Goal: Transaction & Acquisition: Purchase product/service

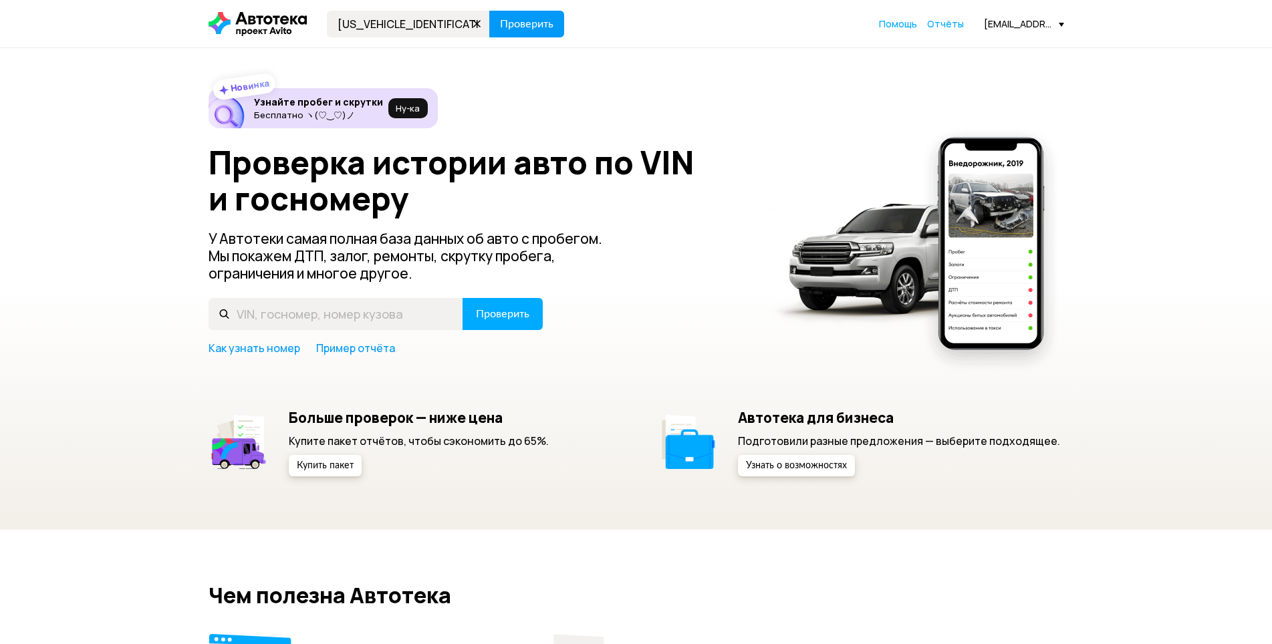
type input "[US_VEHICLE_IDENTIFICATION_NUMBER]"
click at [540, 19] on span "Проверить" at bounding box center [526, 24] width 53 height 11
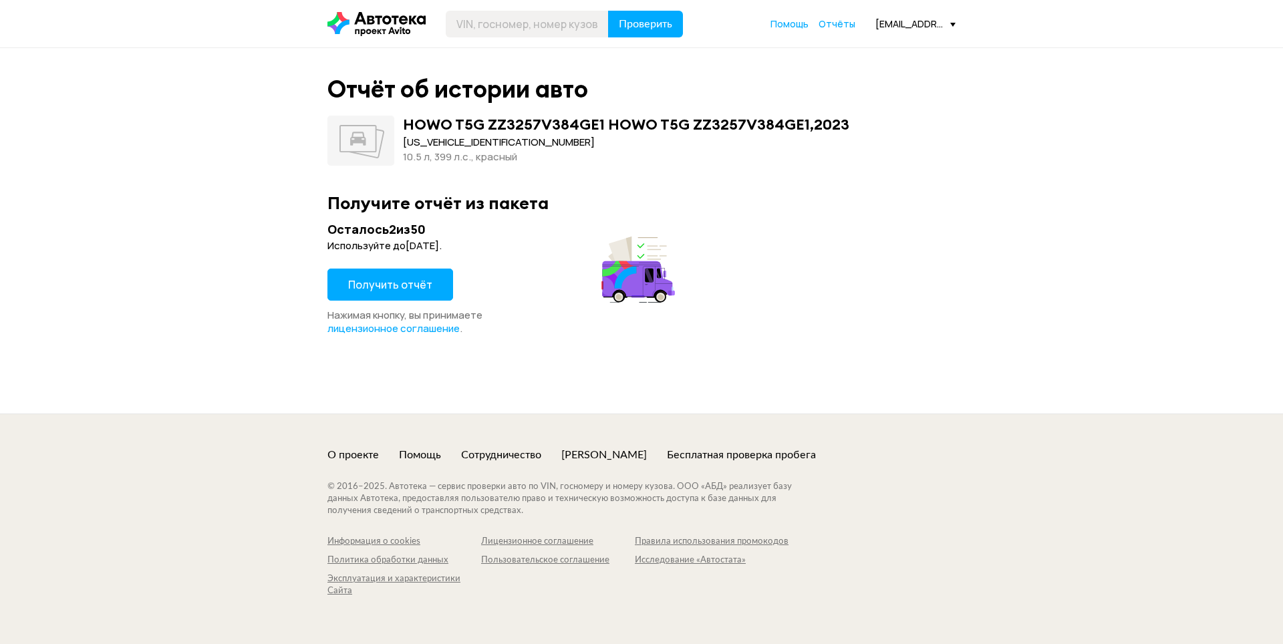
click at [435, 279] on button "Получить отчёт" at bounding box center [390, 285] width 126 height 32
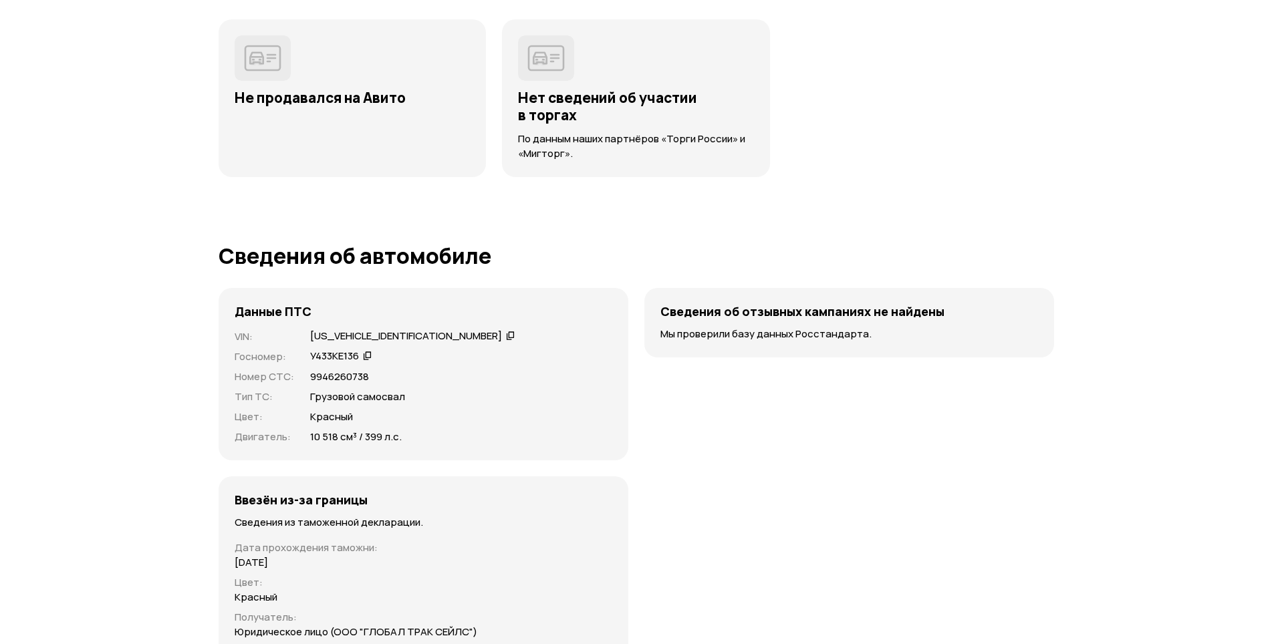
scroll to position [2803, 0]
